Goal: Navigation & Orientation: Find specific page/section

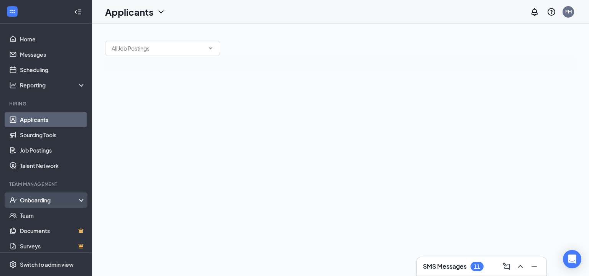
click at [59, 196] on div "Onboarding" at bounding box center [49, 200] width 59 height 8
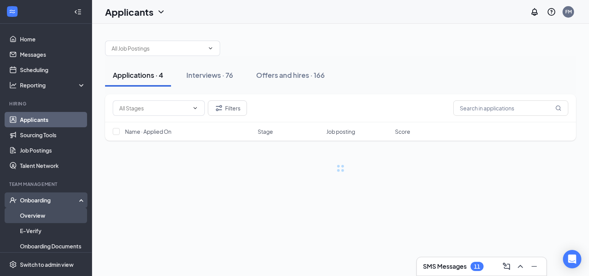
click at [58, 221] on link "Overview" at bounding box center [53, 215] width 66 height 15
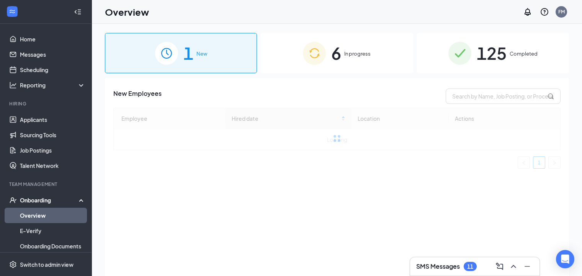
click at [373, 53] on div "6 In progress" at bounding box center [337, 53] width 152 height 40
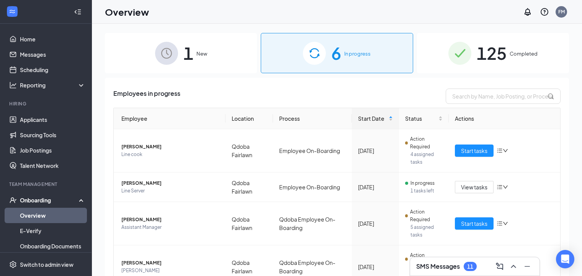
click at [487, 49] on span "125" at bounding box center [492, 53] width 30 height 26
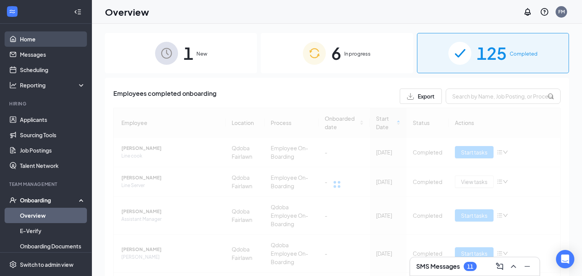
click at [67, 41] on link "Home" at bounding box center [53, 38] width 66 height 15
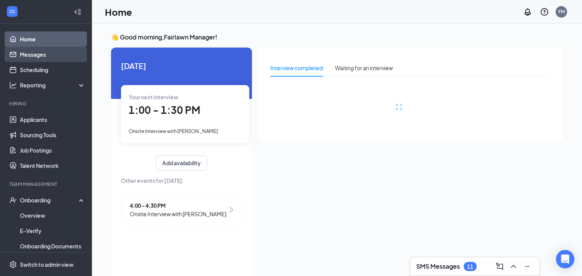
click at [54, 60] on link "Messages" at bounding box center [53, 54] width 66 height 15
